Goal: Task Accomplishment & Management: Manage account settings

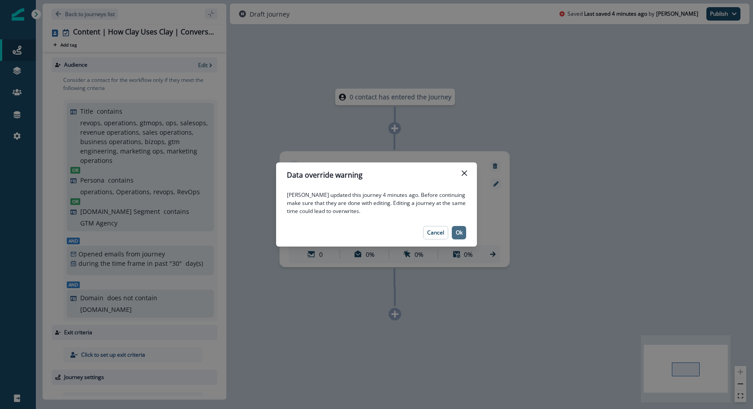
click at [462, 235] on p "Ok" at bounding box center [459, 233] width 7 height 6
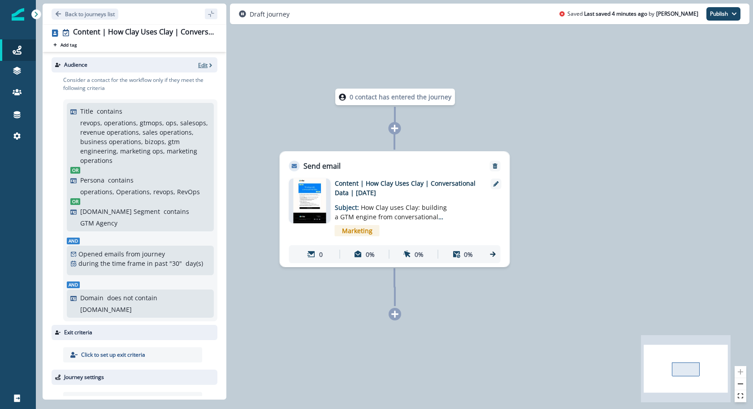
click at [202, 64] on p "Edit" at bounding box center [202, 65] width 9 height 8
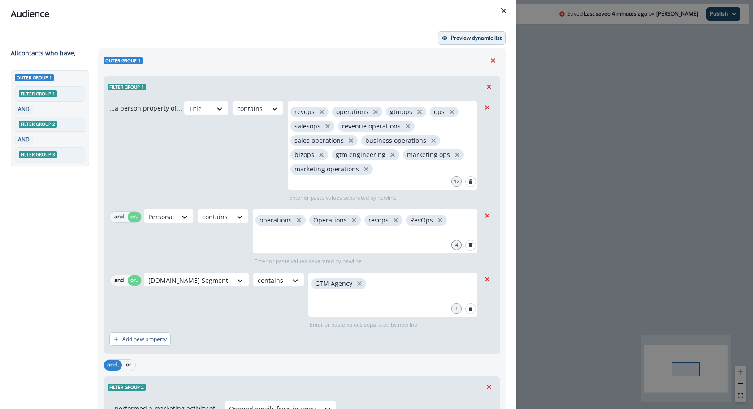
click at [474, 38] on p "Preview dynamic list" at bounding box center [476, 38] width 51 height 6
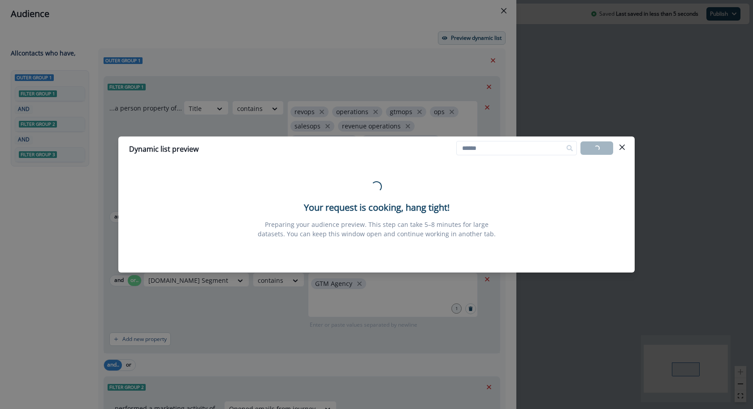
click at [474, 38] on div "Dynamic list preview Loading... Export list Loading... Your request is cooking,…" at bounding box center [376, 204] width 753 height 409
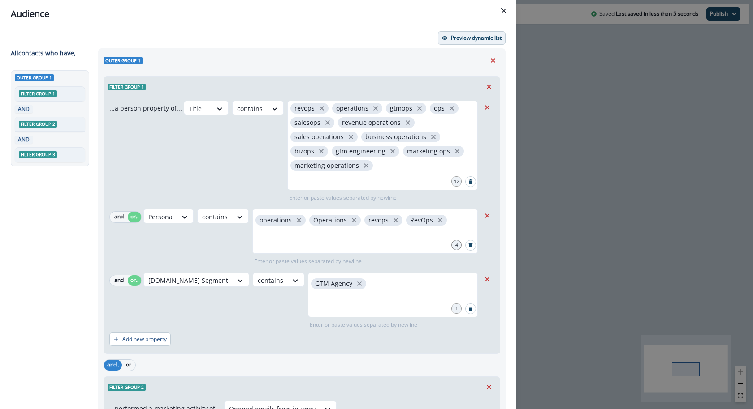
click at [460, 43] on button "Preview dynamic list" at bounding box center [472, 37] width 68 height 13
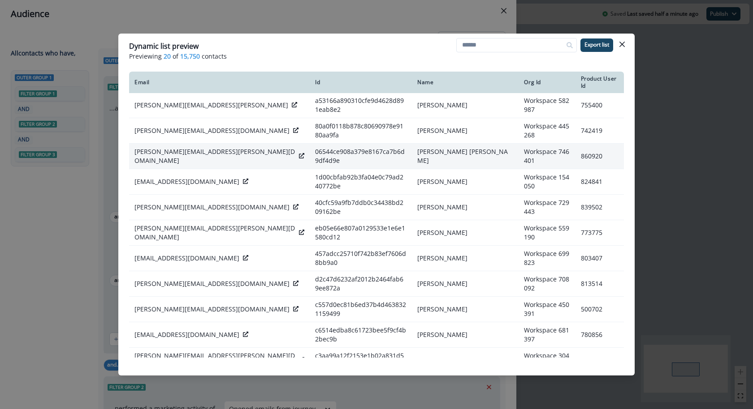
scroll to position [179, 0]
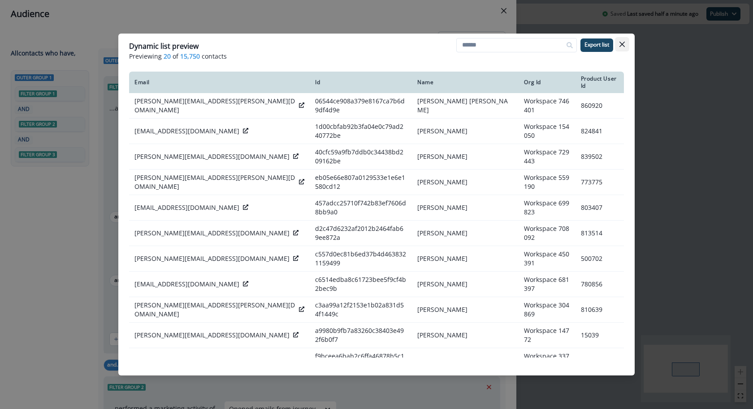
click at [625, 49] on button "Close" at bounding box center [622, 44] width 14 height 14
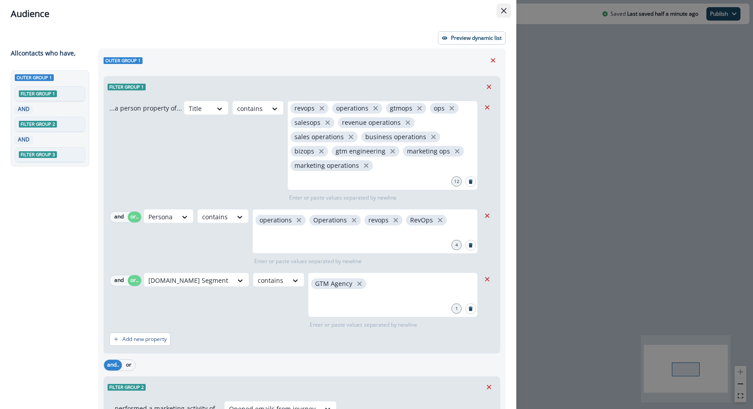
click at [500, 4] on button "Close" at bounding box center [503, 11] width 14 height 14
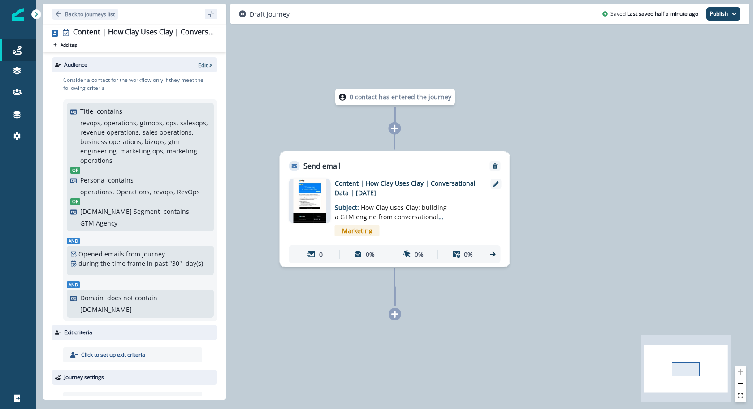
click at [303, 202] on img at bounding box center [309, 201] width 32 height 45
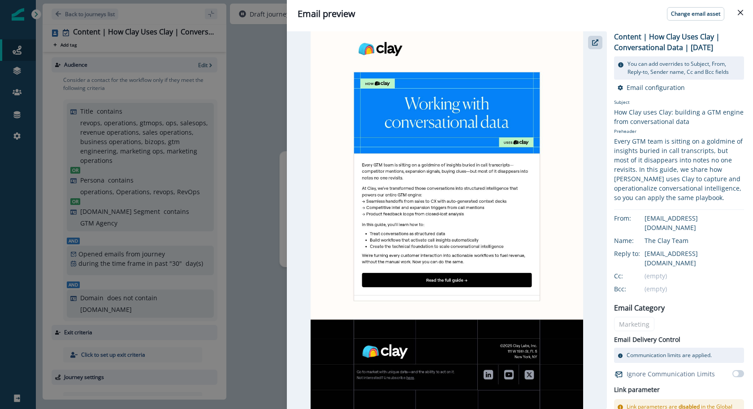
click at [247, 195] on div "Email preview Change email asset Content | How Clay Uses Clay | Conversational …" at bounding box center [376, 204] width 753 height 409
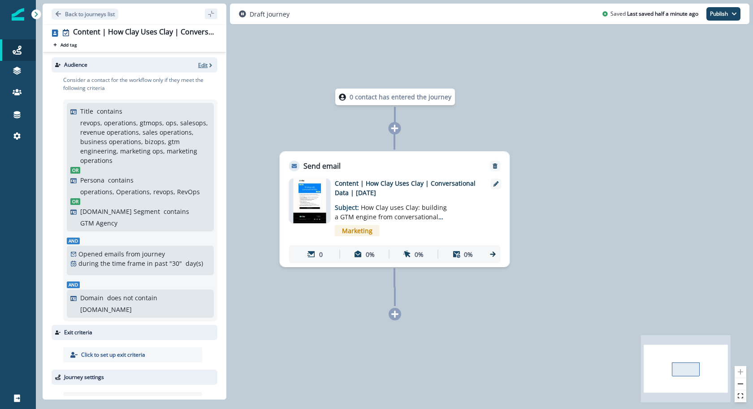
click at [202, 63] on p "Edit" at bounding box center [202, 65] width 9 height 8
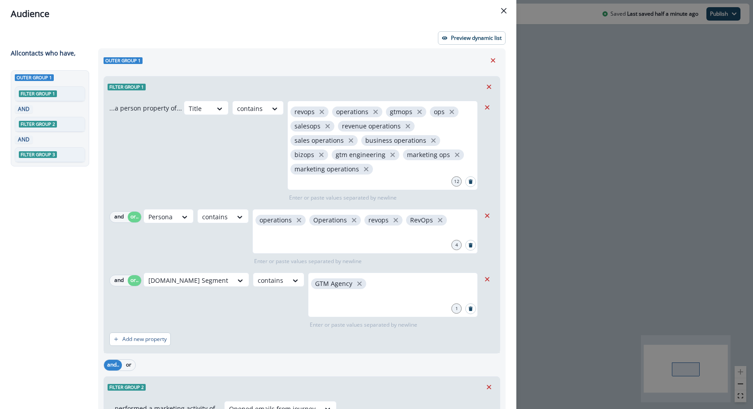
scroll to position [42, 0]
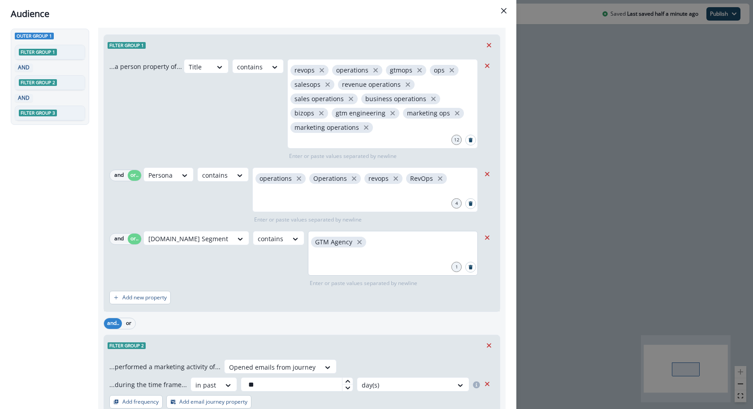
click at [389, 242] on div "GTM Agency" at bounding box center [393, 253] width 170 height 45
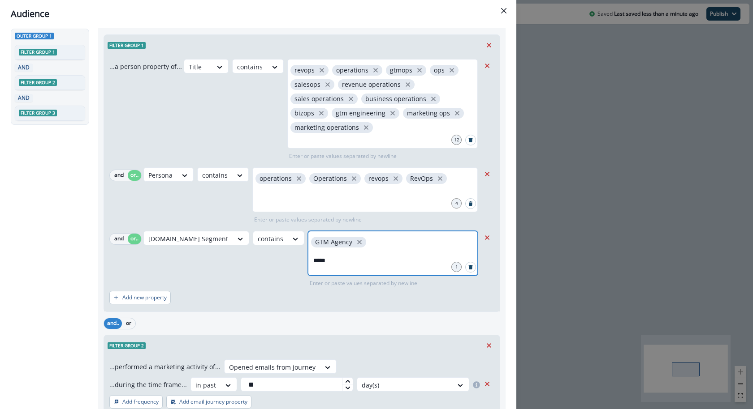
type input "******"
